Goal: Understand process/instructions

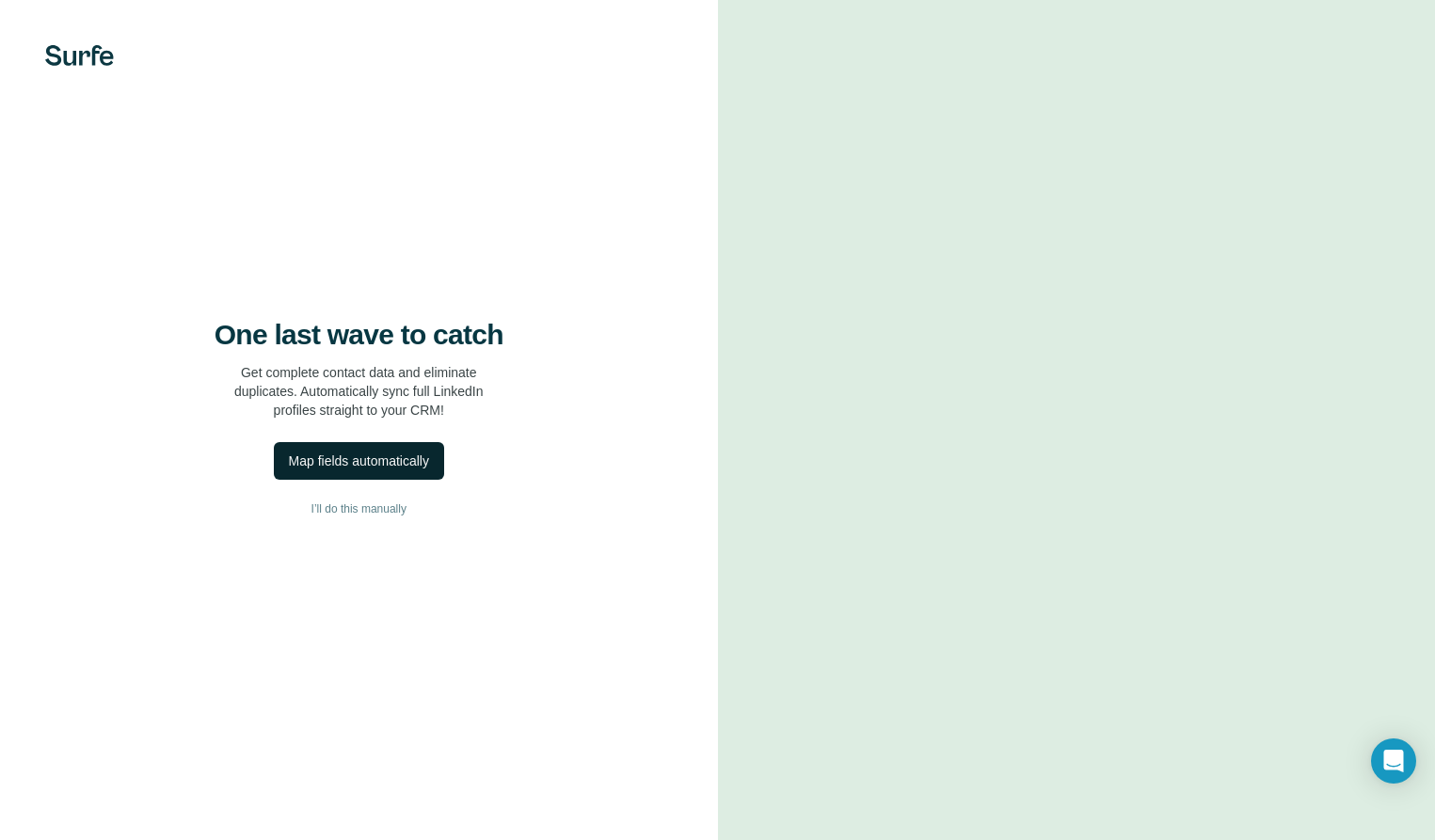
click at [346, 468] on div "Map fields automatically" at bounding box center [359, 461] width 140 height 19
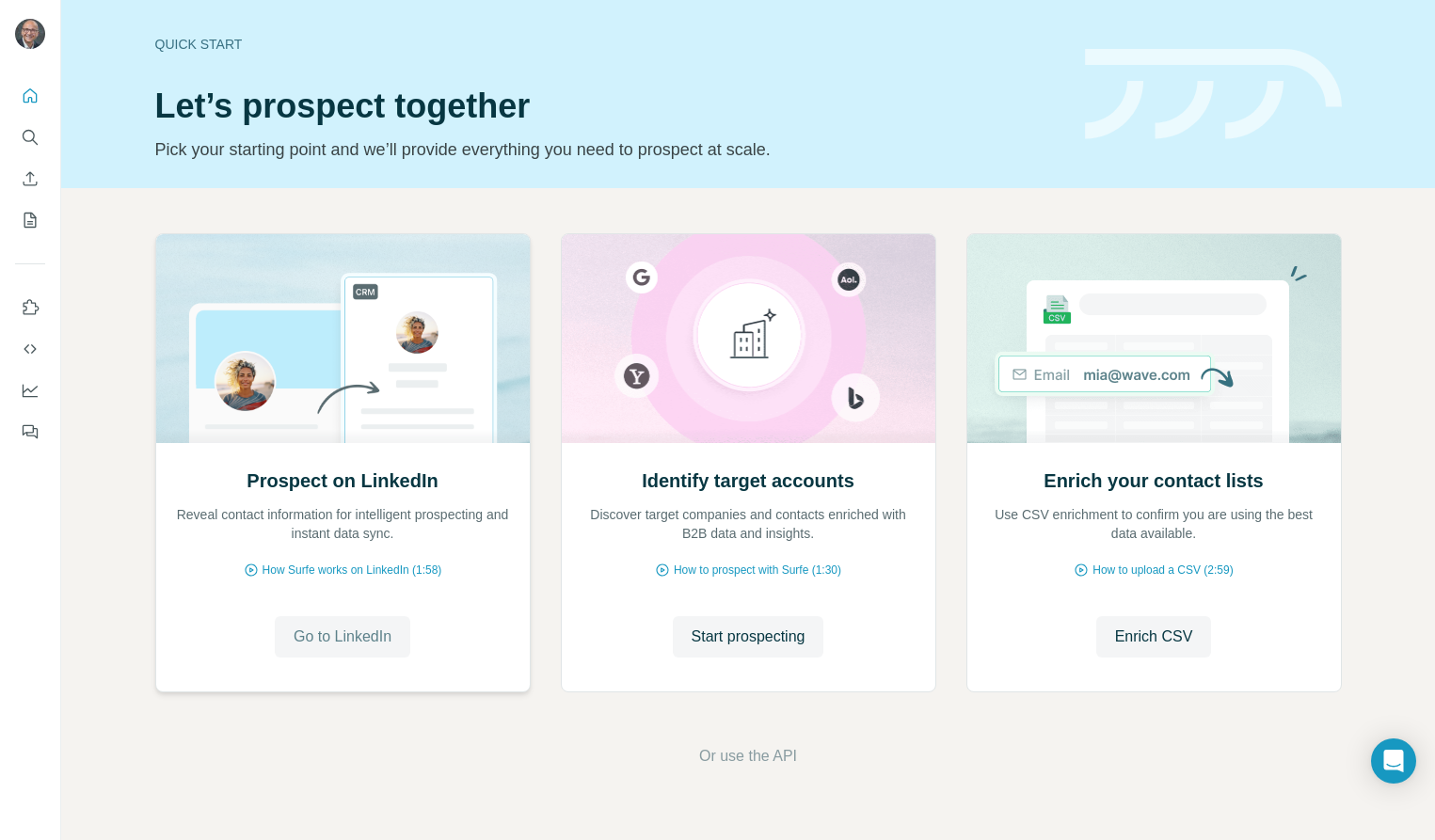
click at [363, 638] on span "Go to LinkedIn" at bounding box center [342, 637] width 98 height 23
